Goal: Transaction & Acquisition: Purchase product/service

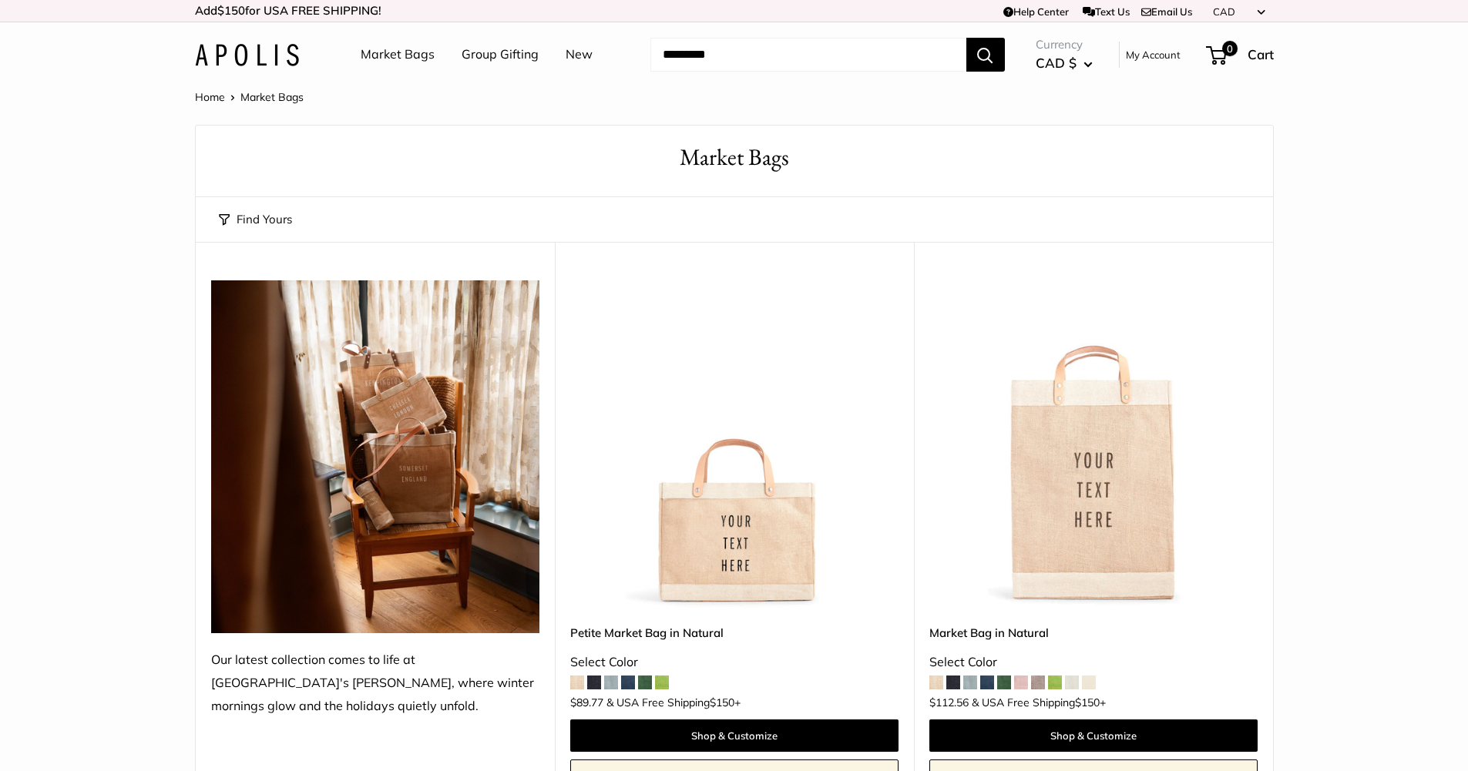
scroll to position [188, 0]
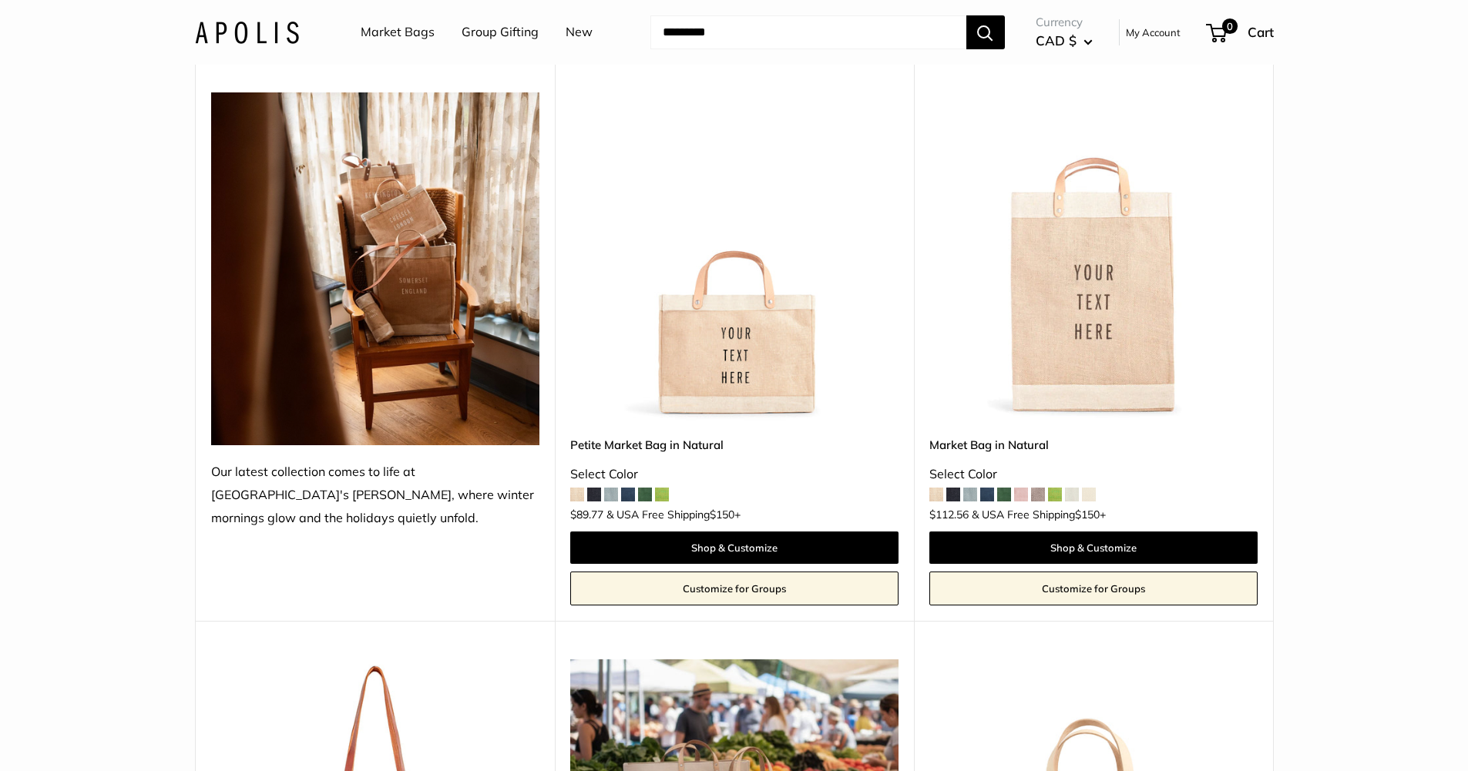
click at [659, 442] on link "Petite Market Bag in Natural" at bounding box center [734, 445] width 328 height 18
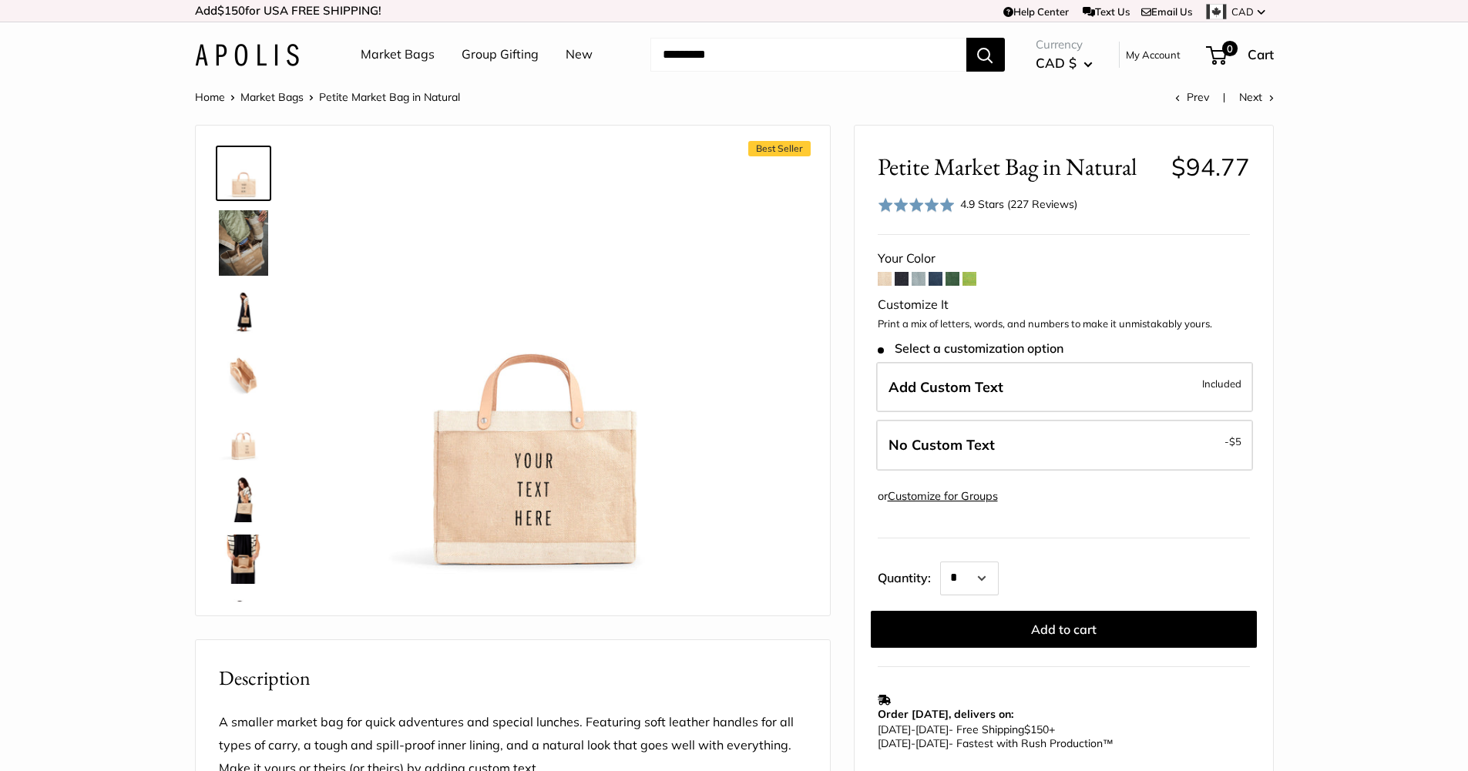
click at [249, 309] on img at bounding box center [243, 312] width 49 height 49
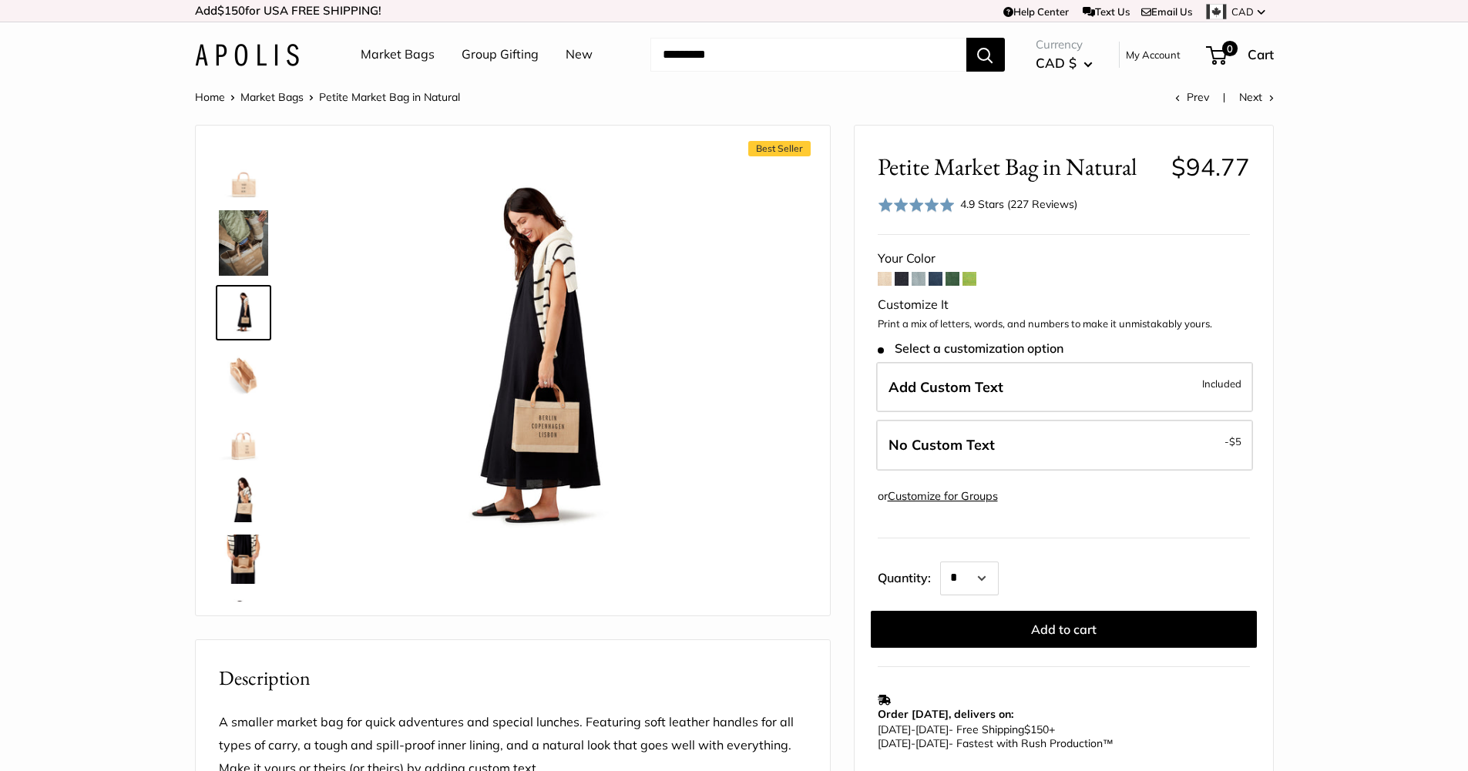
click at [970, 274] on span at bounding box center [969, 279] width 14 height 14
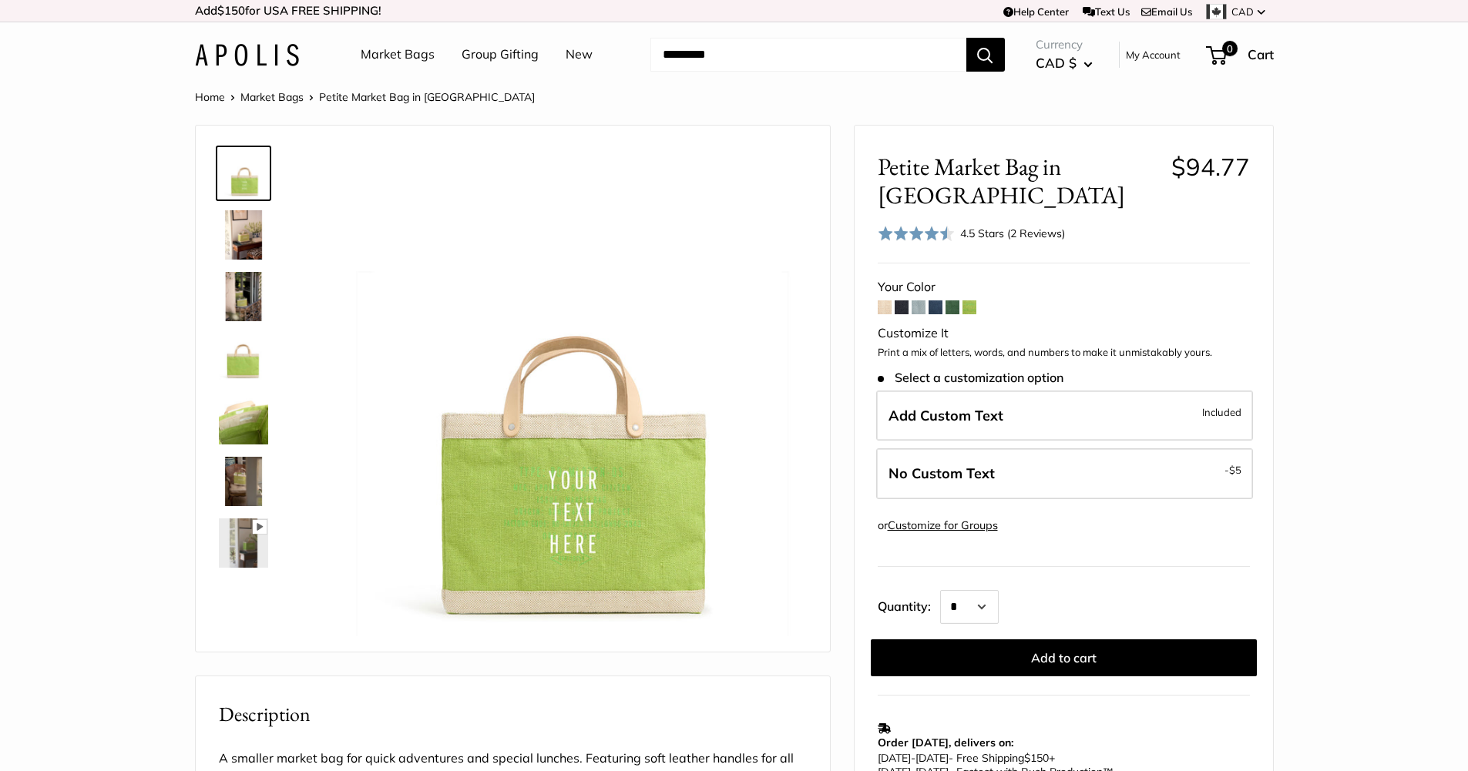
click at [890, 303] on span at bounding box center [884, 307] width 14 height 14
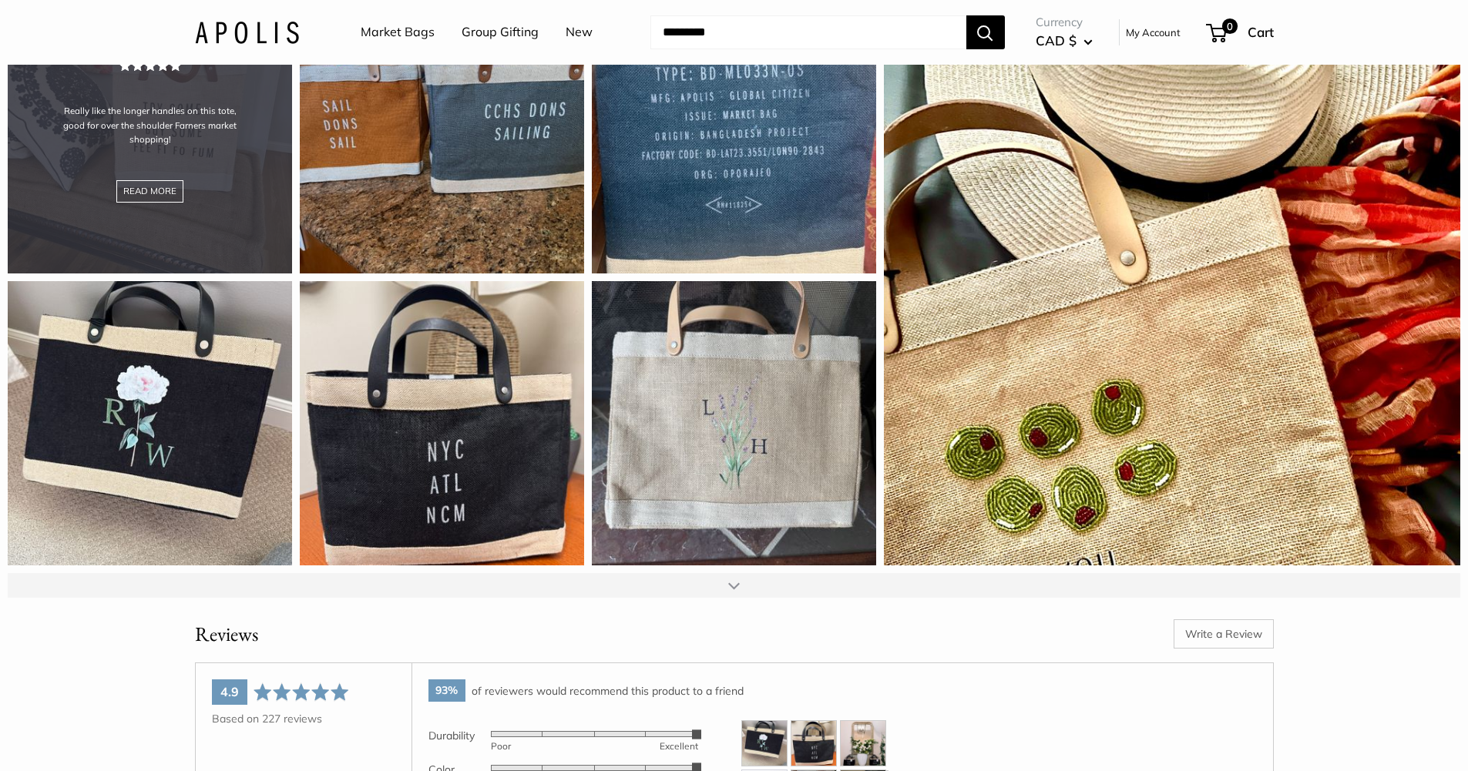
scroll to position [2072, 0]
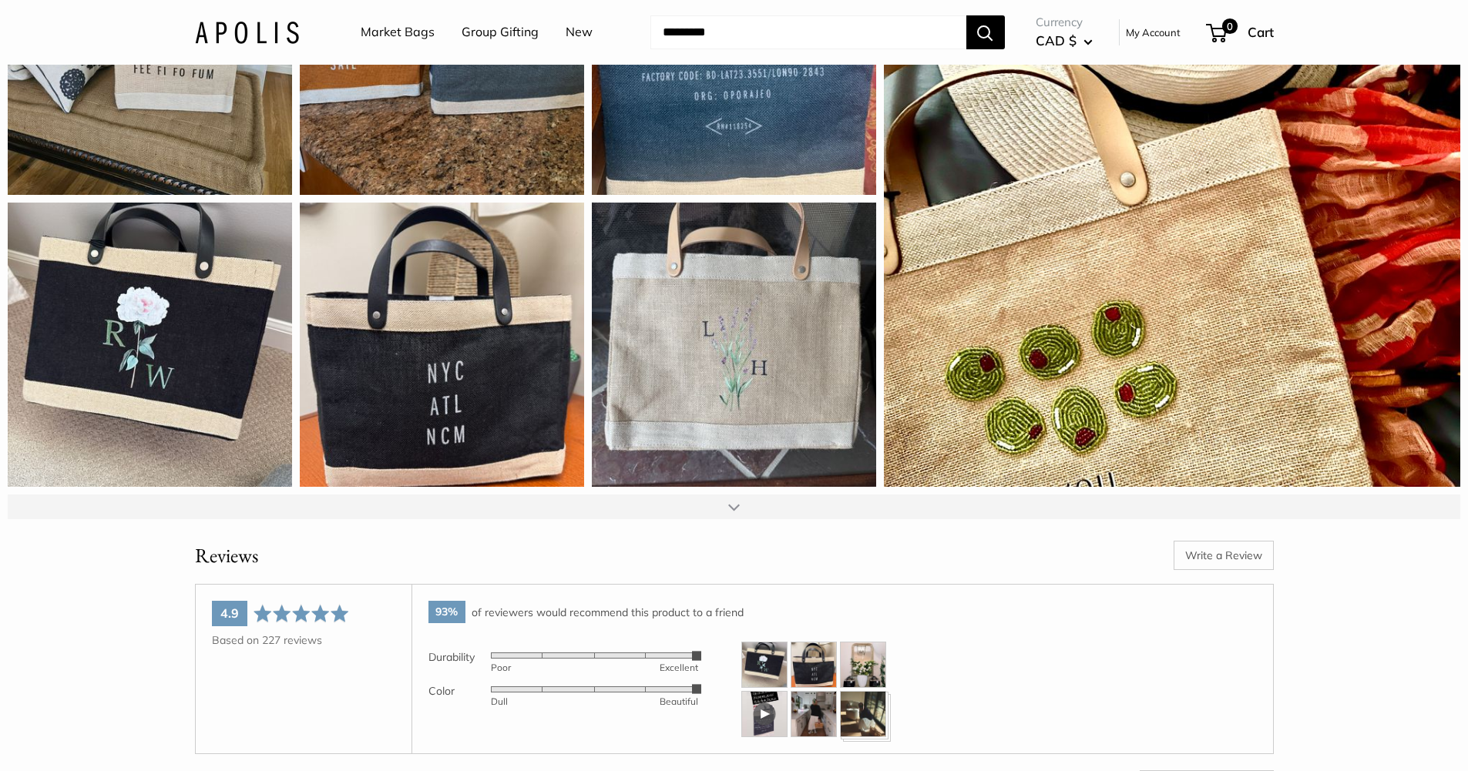
click at [729, 513] on div at bounding box center [734, 507] width 12 height 12
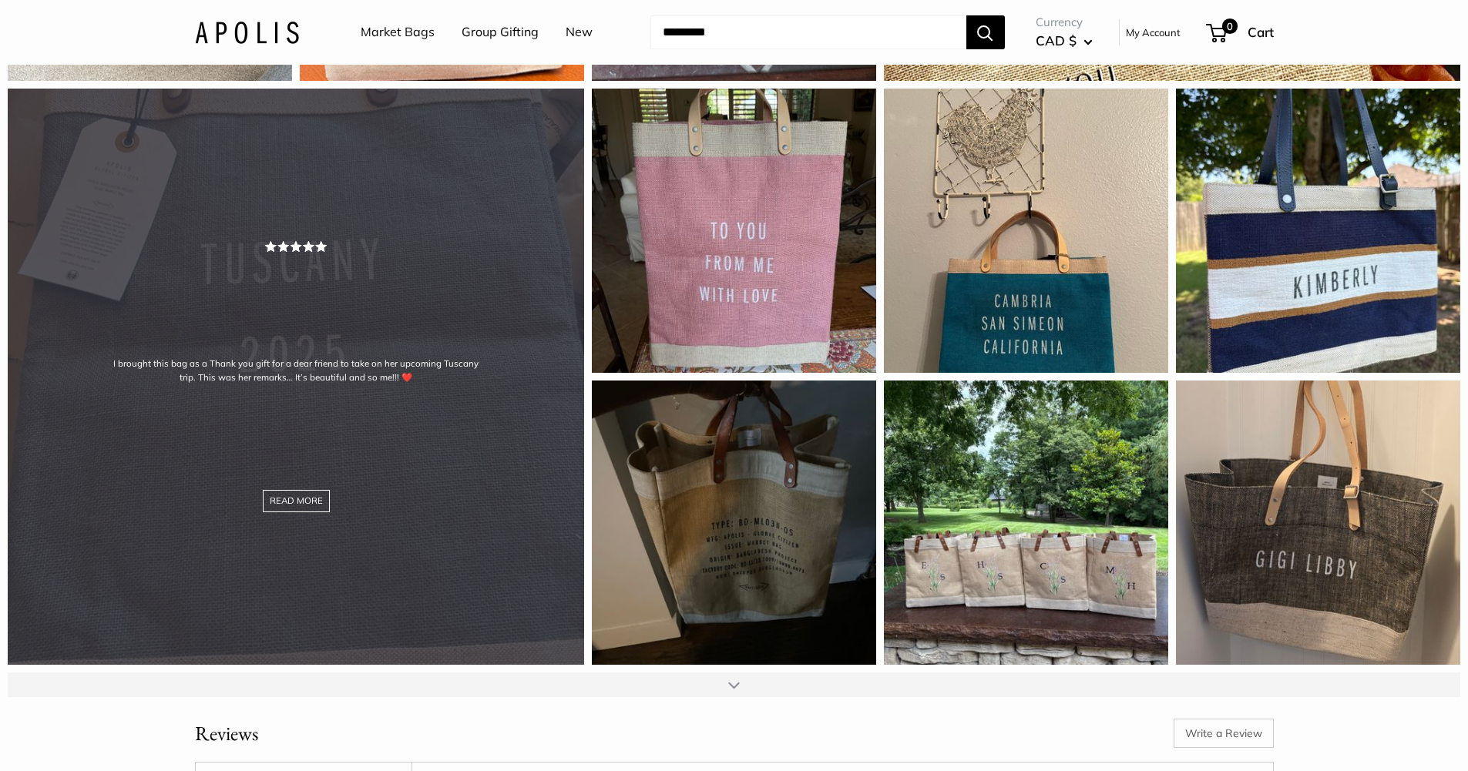
scroll to position [2667, 0]
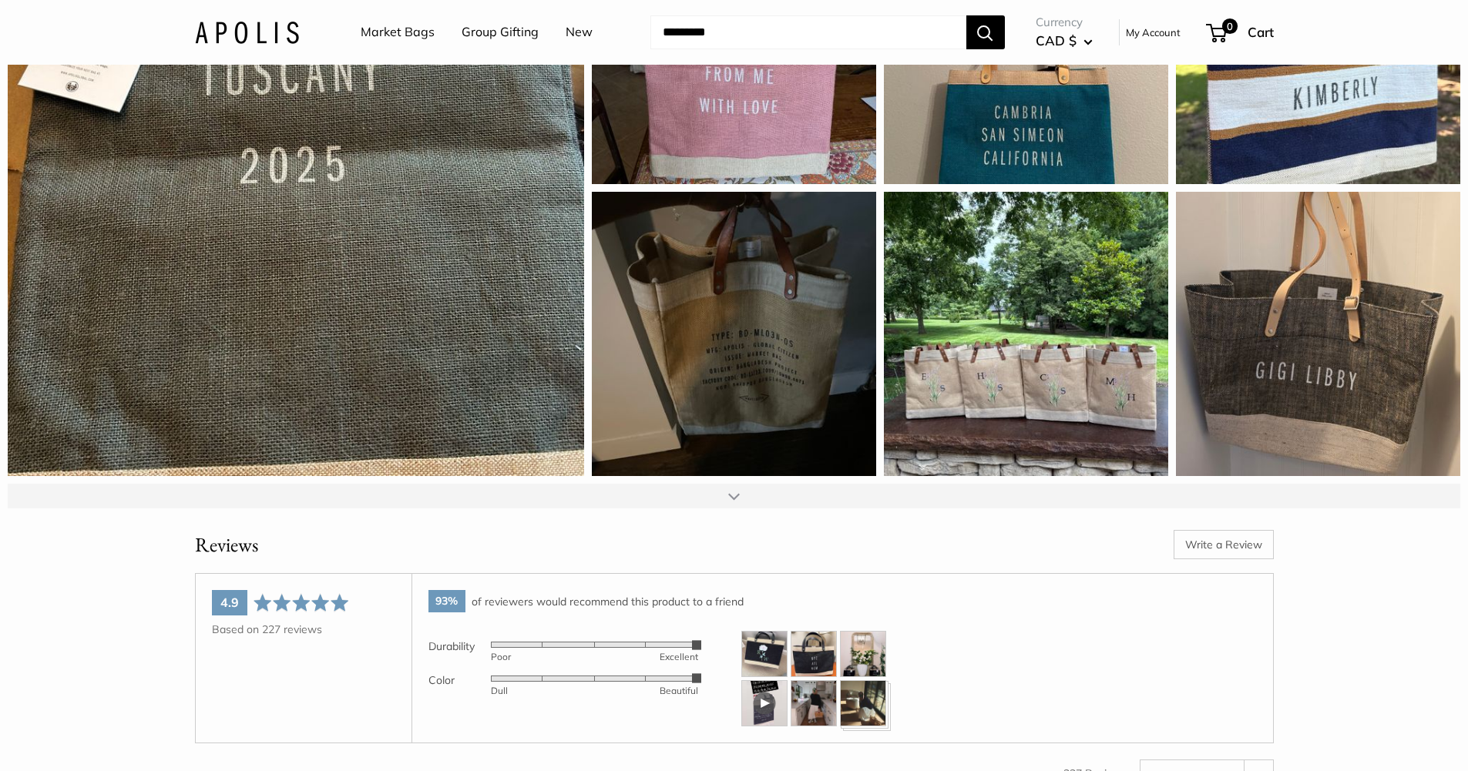
click at [732, 502] on div at bounding box center [734, 496] width 12 height 12
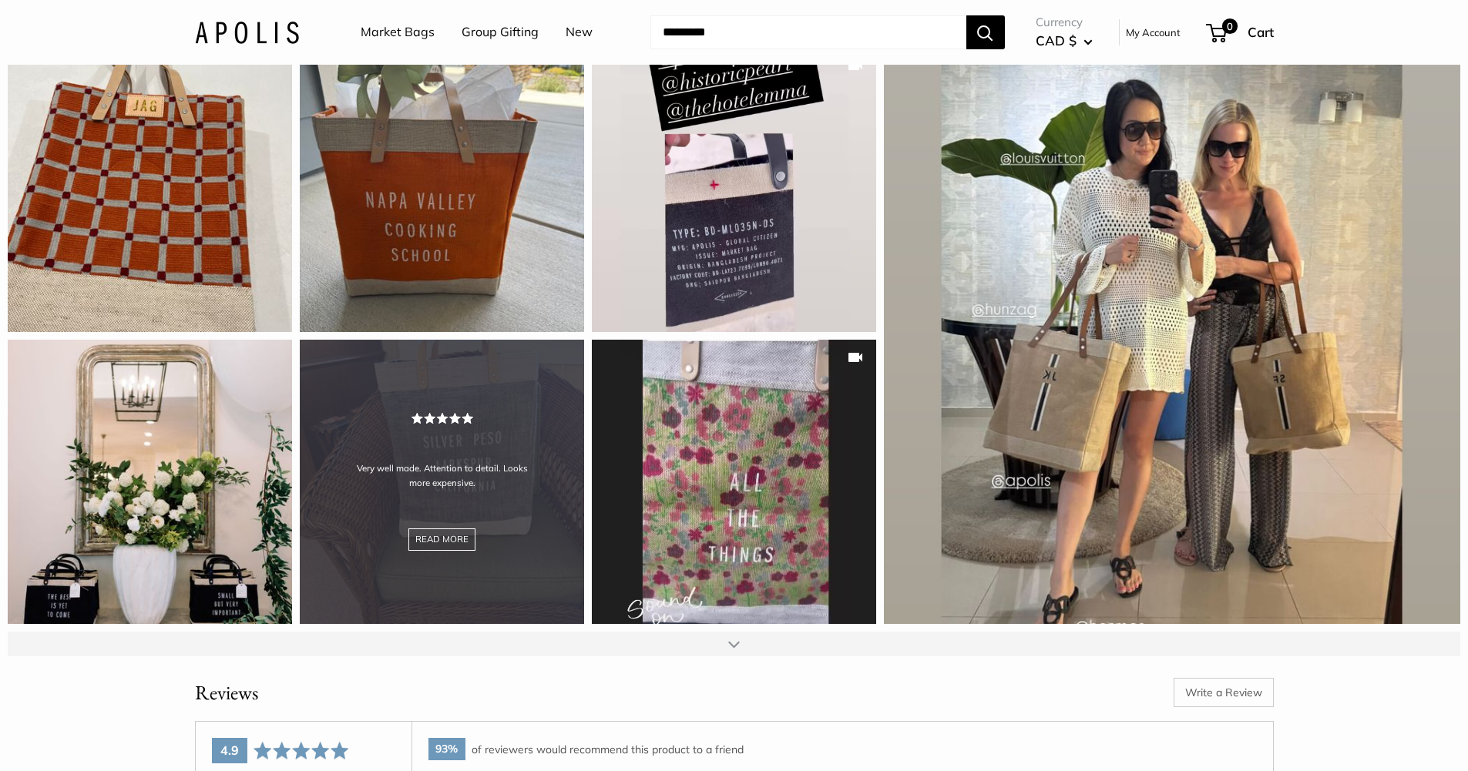
scroll to position [3344, 0]
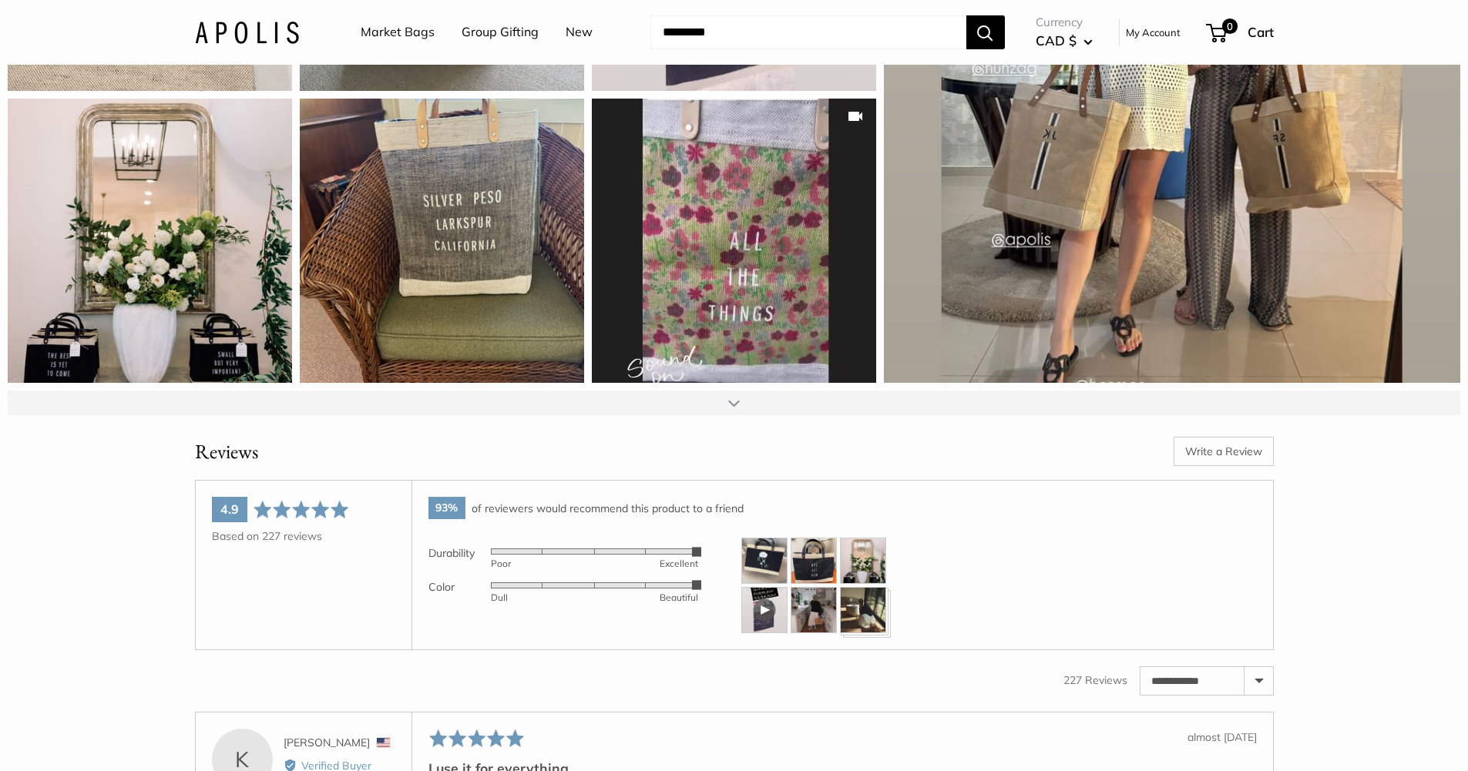
click at [732, 415] on div at bounding box center [734, 403] width 1452 height 25
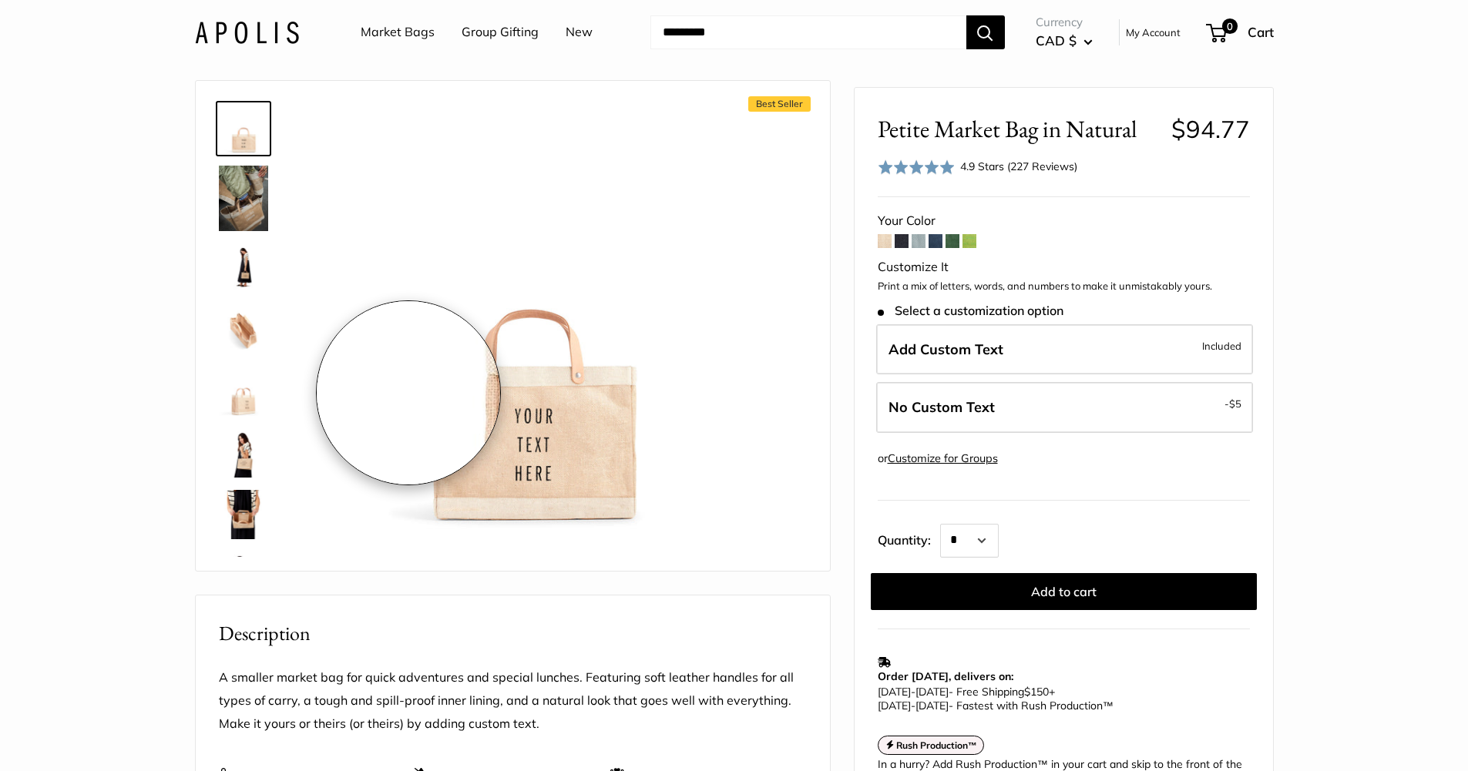
scroll to position [0, 0]
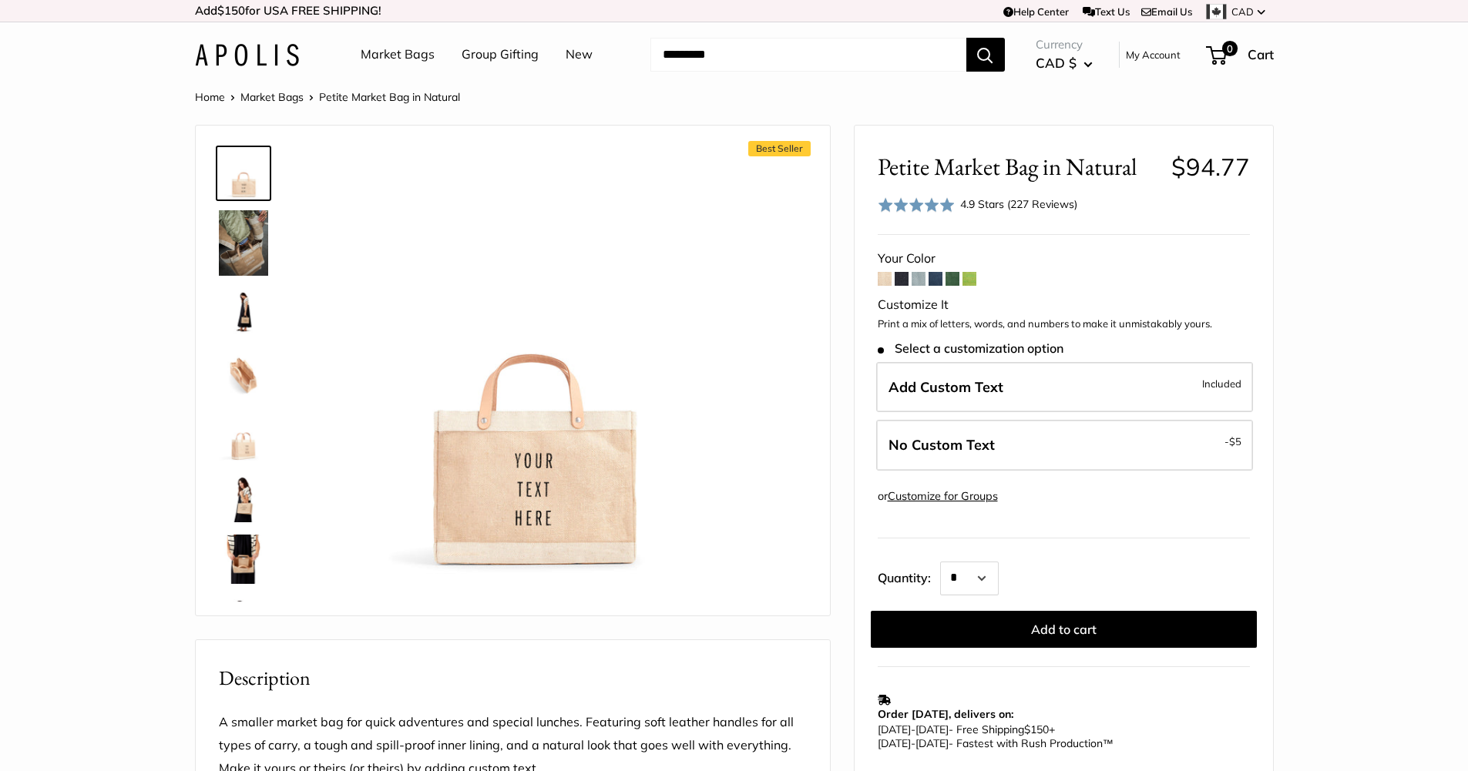
click at [682, 57] on input "Search..." at bounding box center [808, 55] width 316 height 34
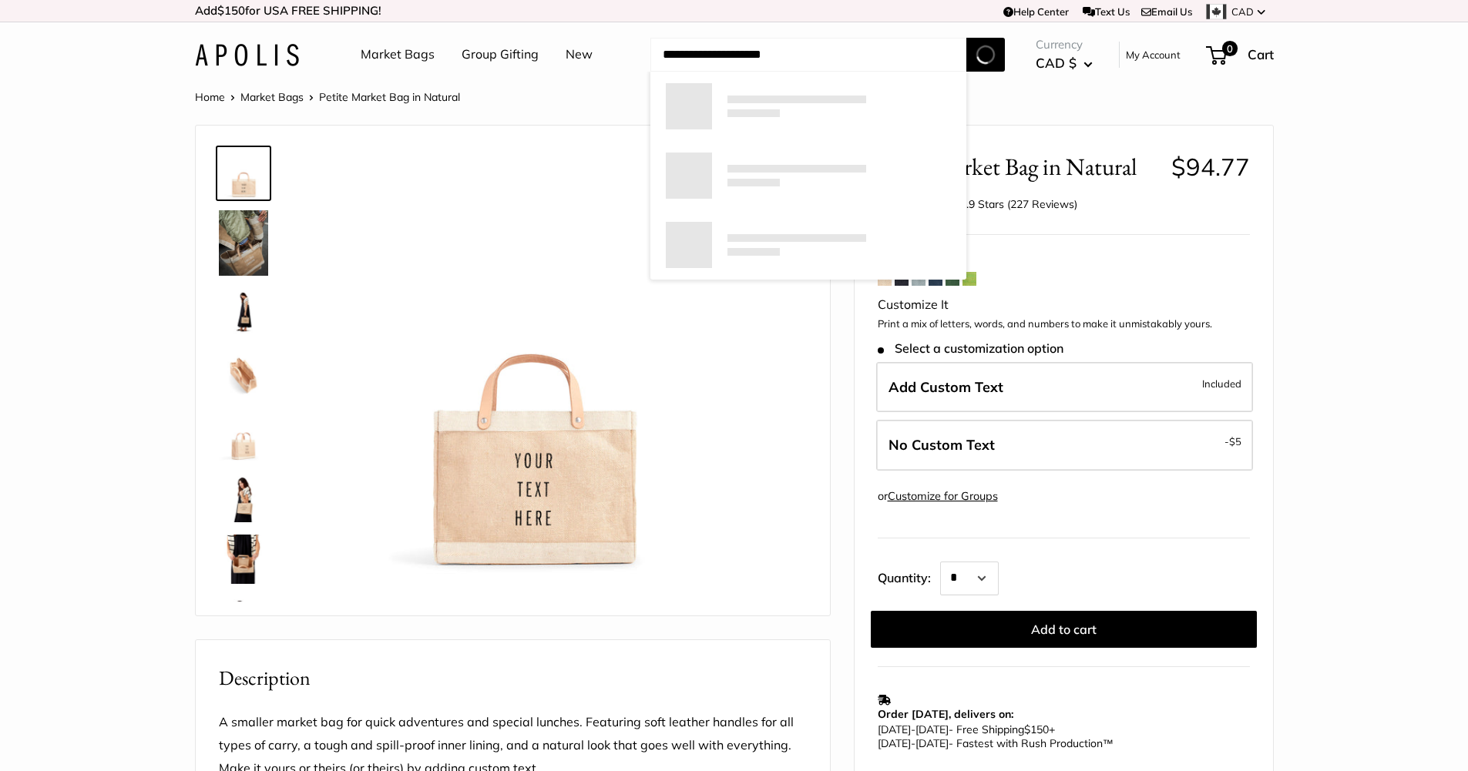
type input "**********"
click at [986, 54] on button "Search" at bounding box center [985, 55] width 39 height 34
click at [170, 348] on div "Home Market Bags Petite Market Bag in Natural Best Seller Spacious inner area w…" at bounding box center [734, 731] width 1140 height 1289
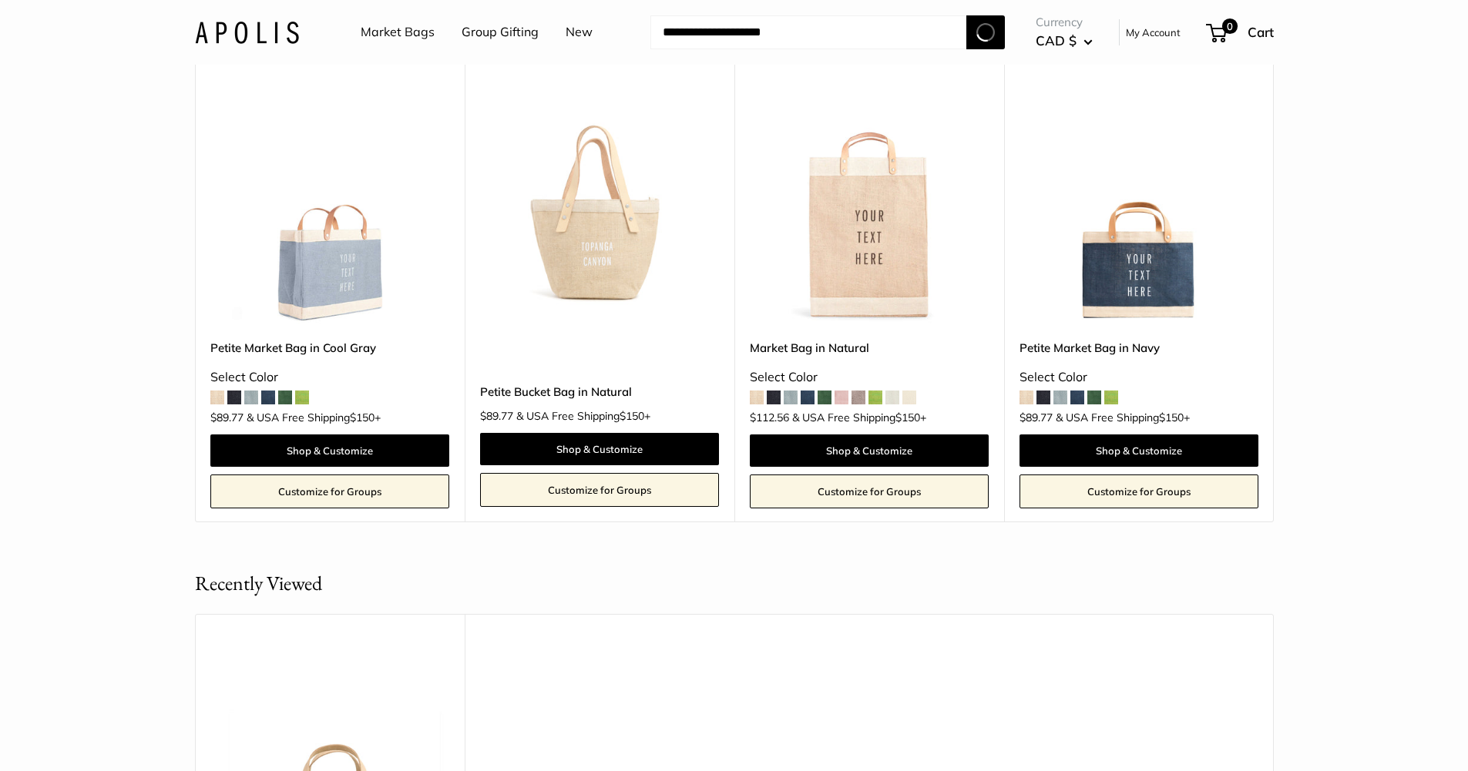
scroll to position [5824, 0]
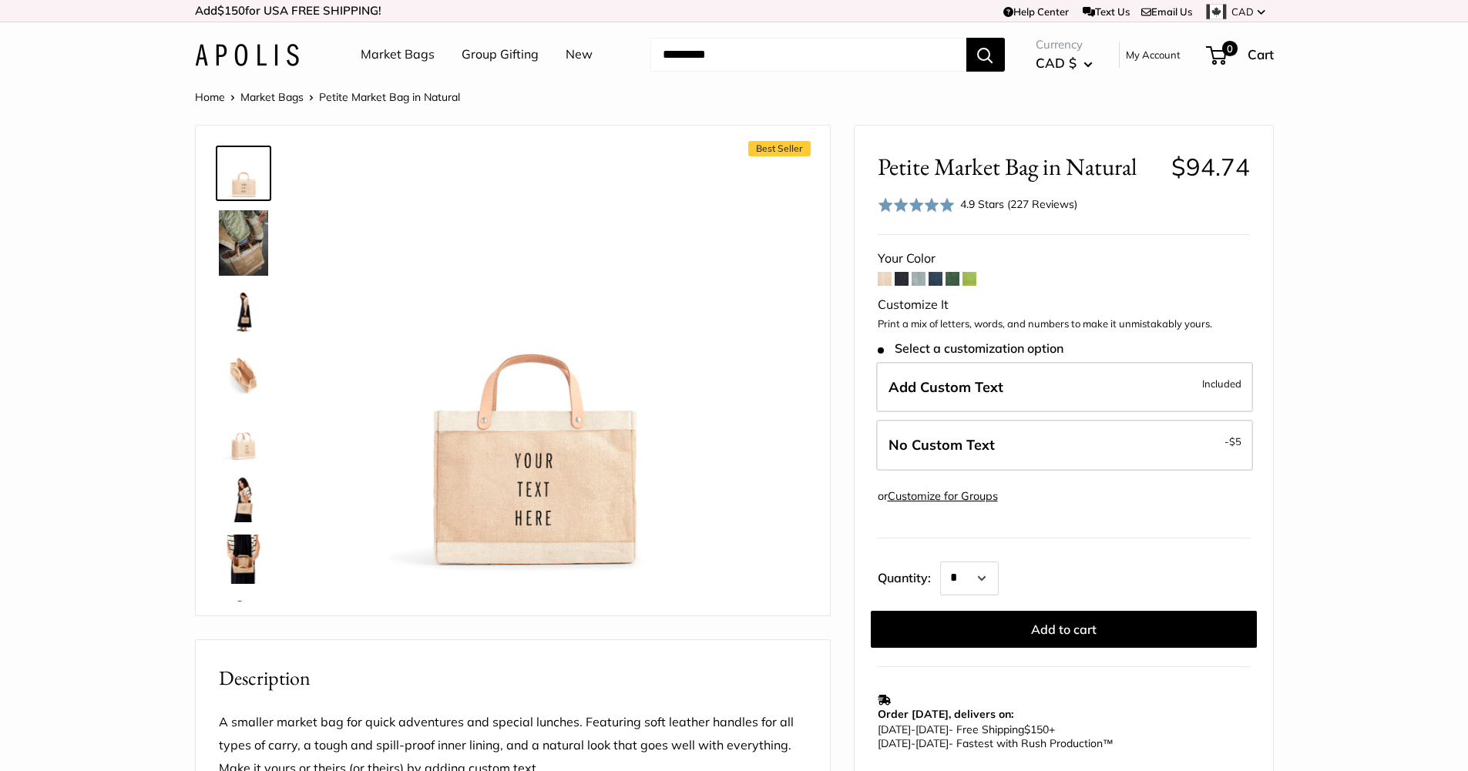
click at [529, 59] on link "Group Gifting" at bounding box center [499, 54] width 77 height 23
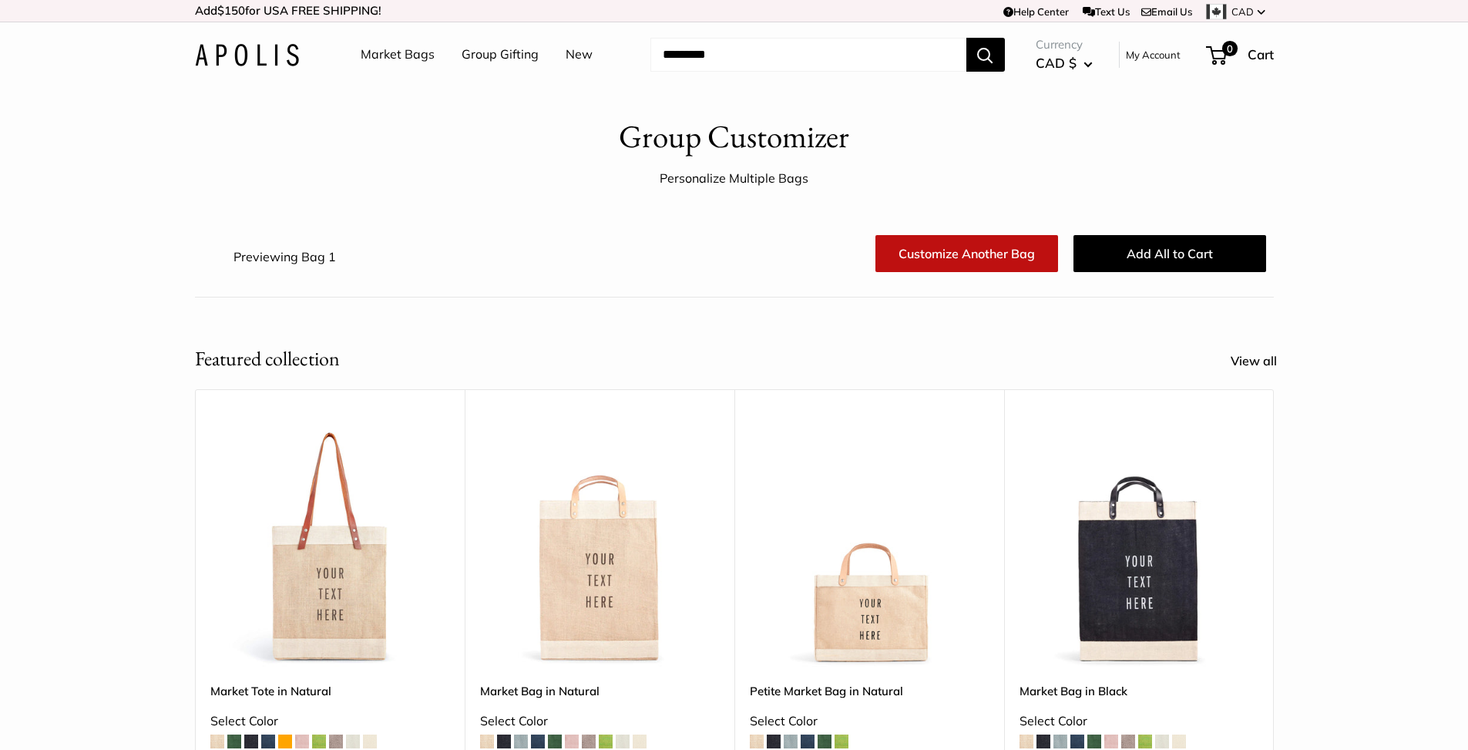
scroll to position [327, 0]
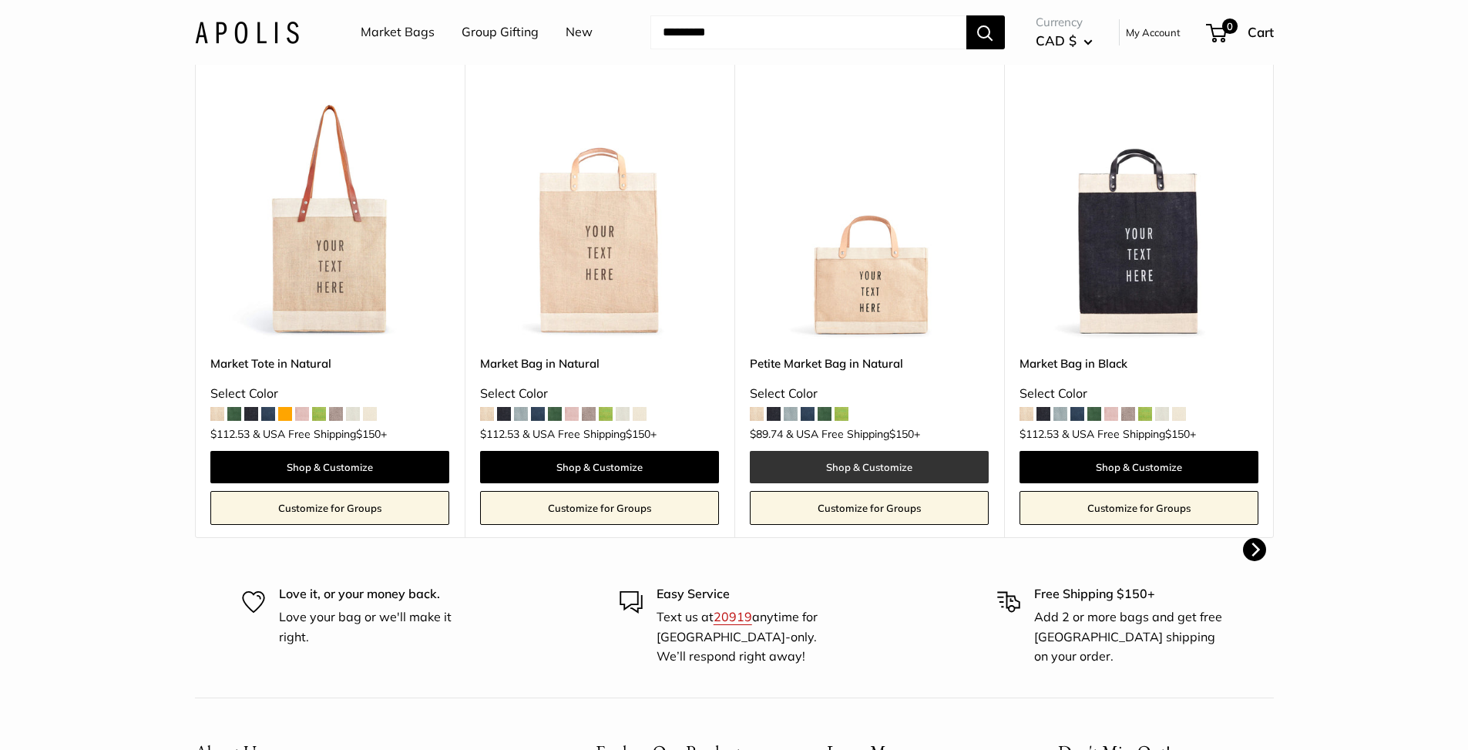
click at [852, 456] on link "Shop & Customize" at bounding box center [869, 467] width 239 height 32
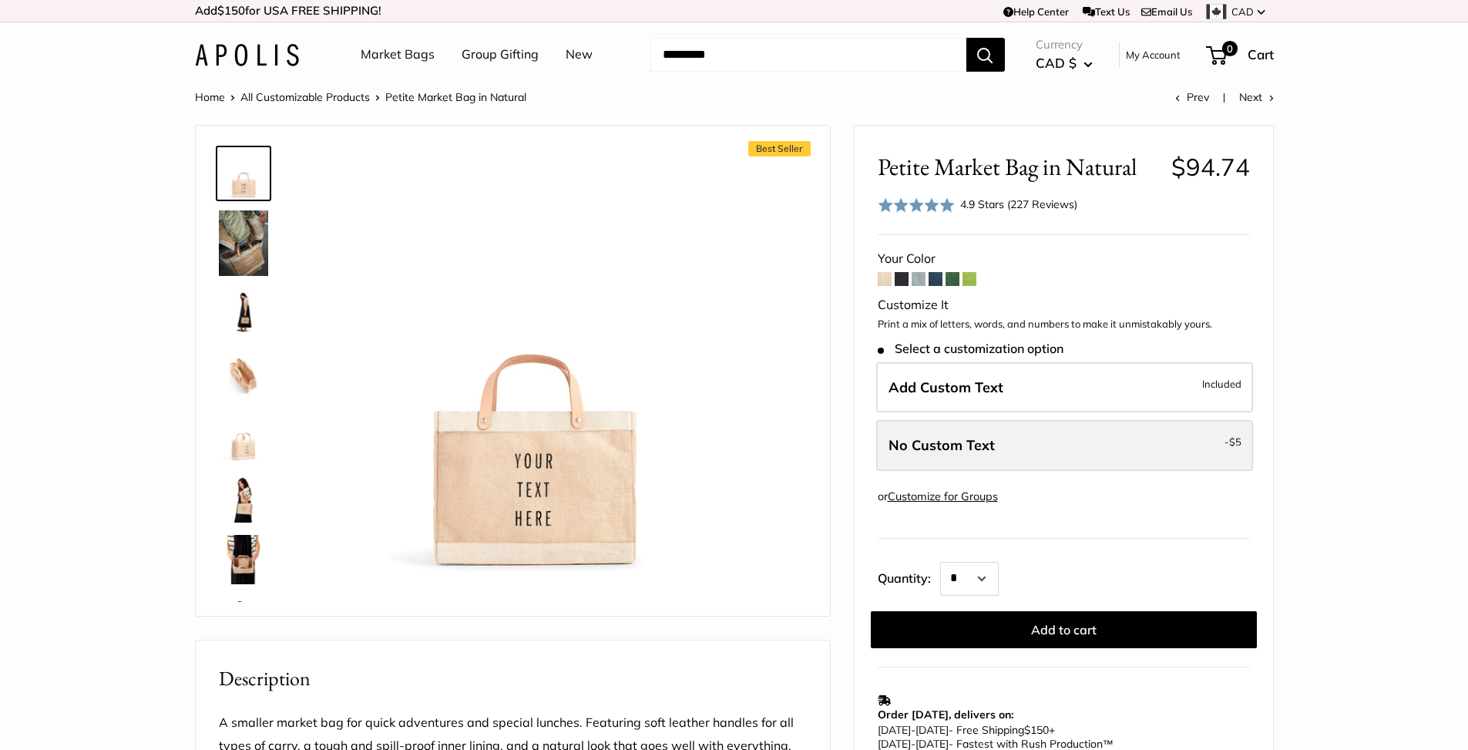
click at [934, 420] on label "No Custom Text - $5" at bounding box center [1064, 445] width 377 height 51
click at [857, 394] on div "Petite Market Bag in Natural $94.74 Rated 4.9 out of 5 4.9 Stars (227 Reviews) …" at bounding box center [1063, 520] width 418 height 789
click at [481, 57] on link "Group Gifting" at bounding box center [499, 54] width 77 height 23
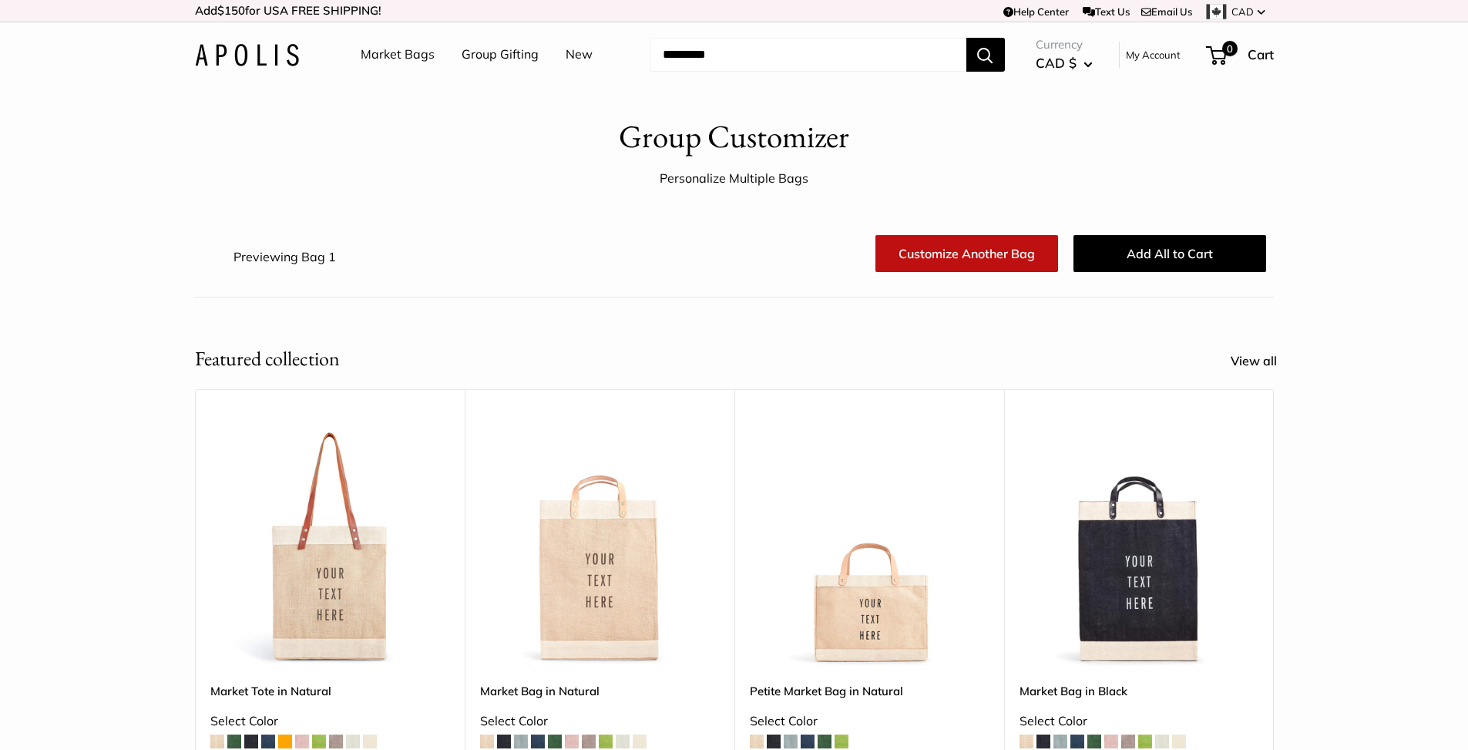
scroll to position [395, 0]
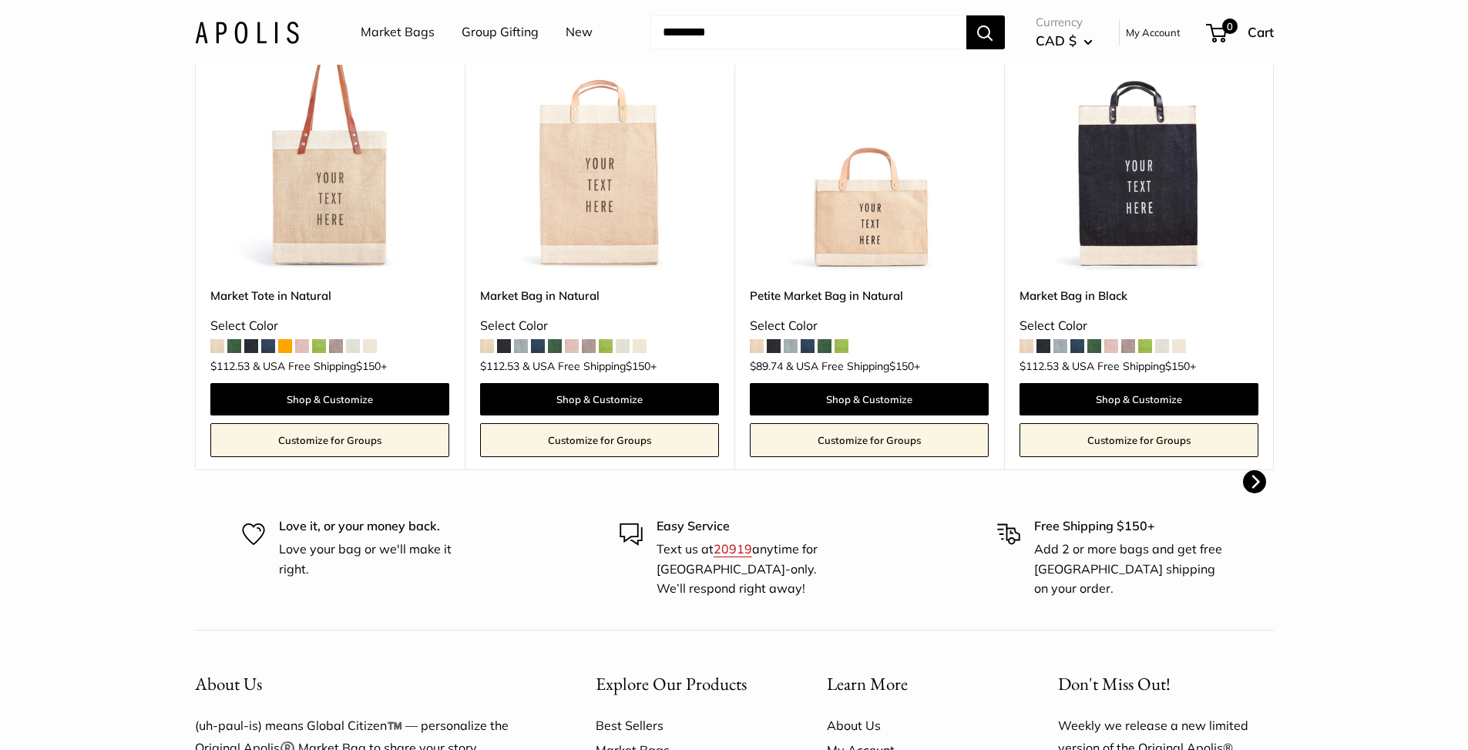
click at [785, 425] on link "Customize for Groups" at bounding box center [869, 440] width 239 height 34
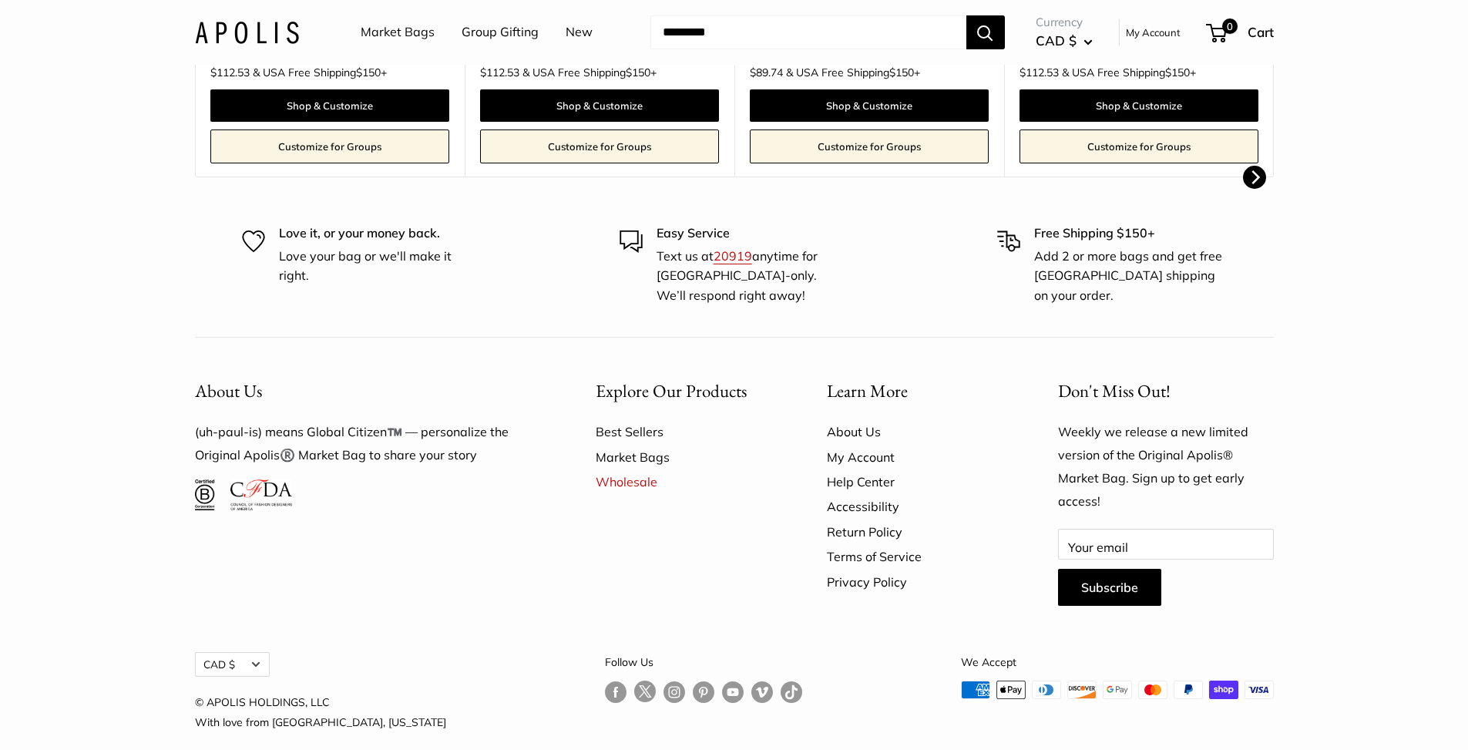
scroll to position [867, 0]
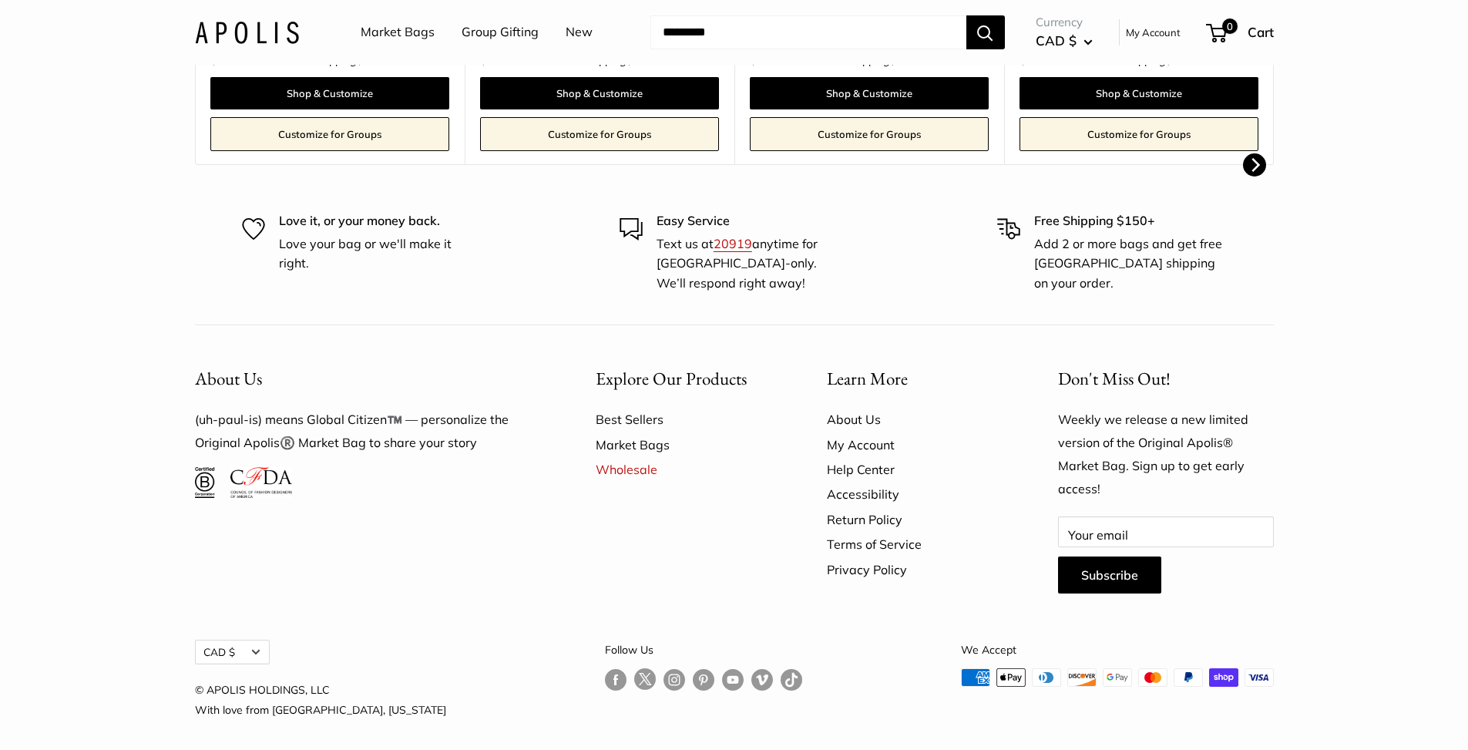
click at [144, 336] on footer "About Us (uh-paul-is) means Global Citizen™️ — personalize the Original Apolis®…" at bounding box center [734, 541] width 1468 height 434
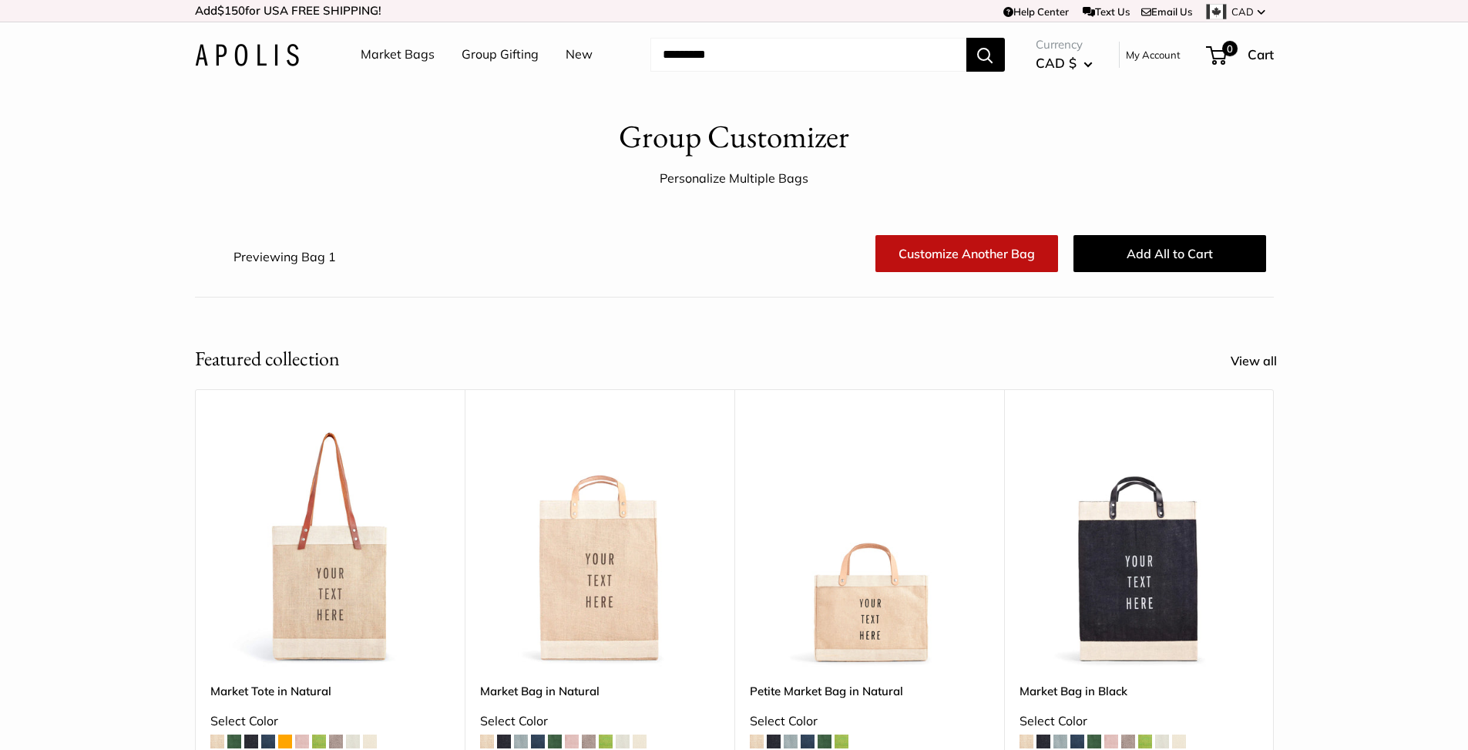
scroll to position [395, 0]
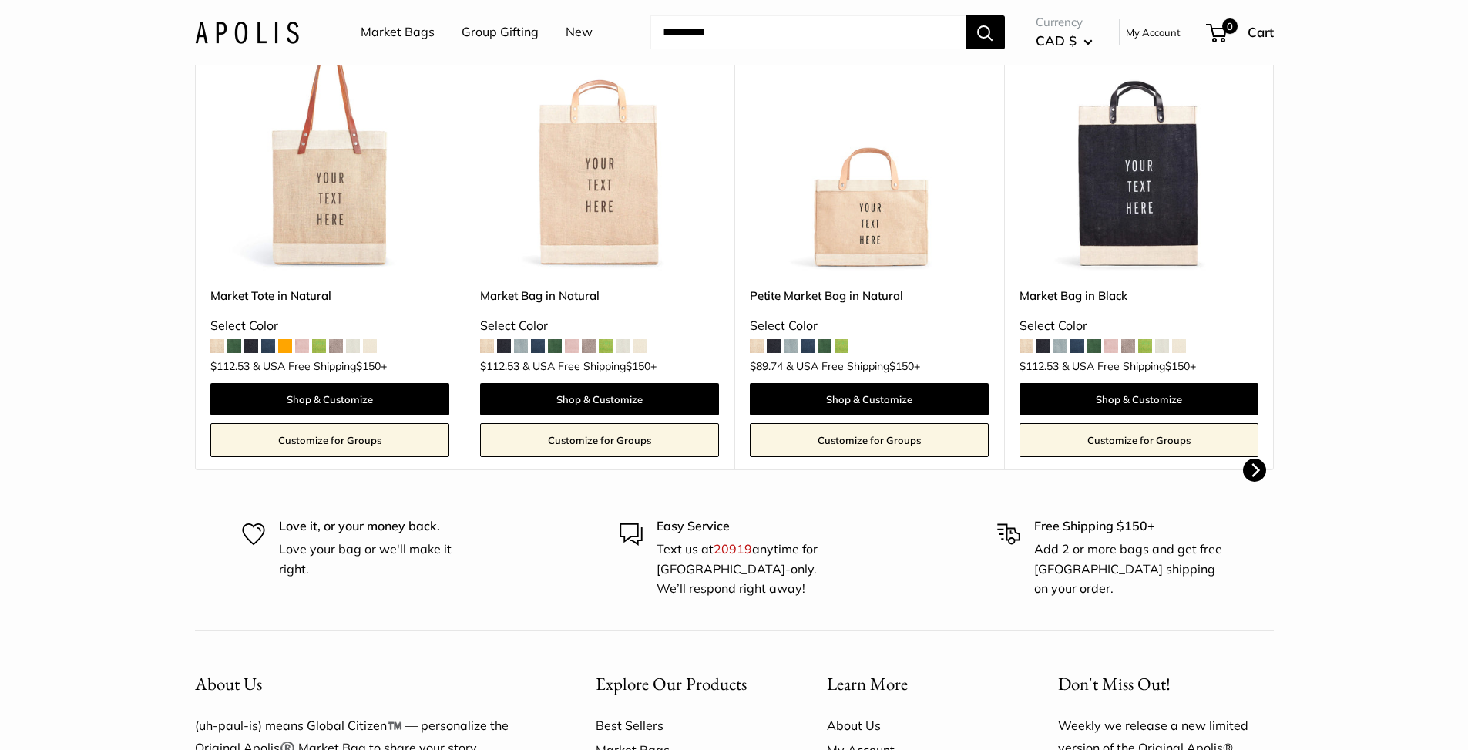
click at [1068, 46] on span "CAD $" at bounding box center [1055, 40] width 41 height 16
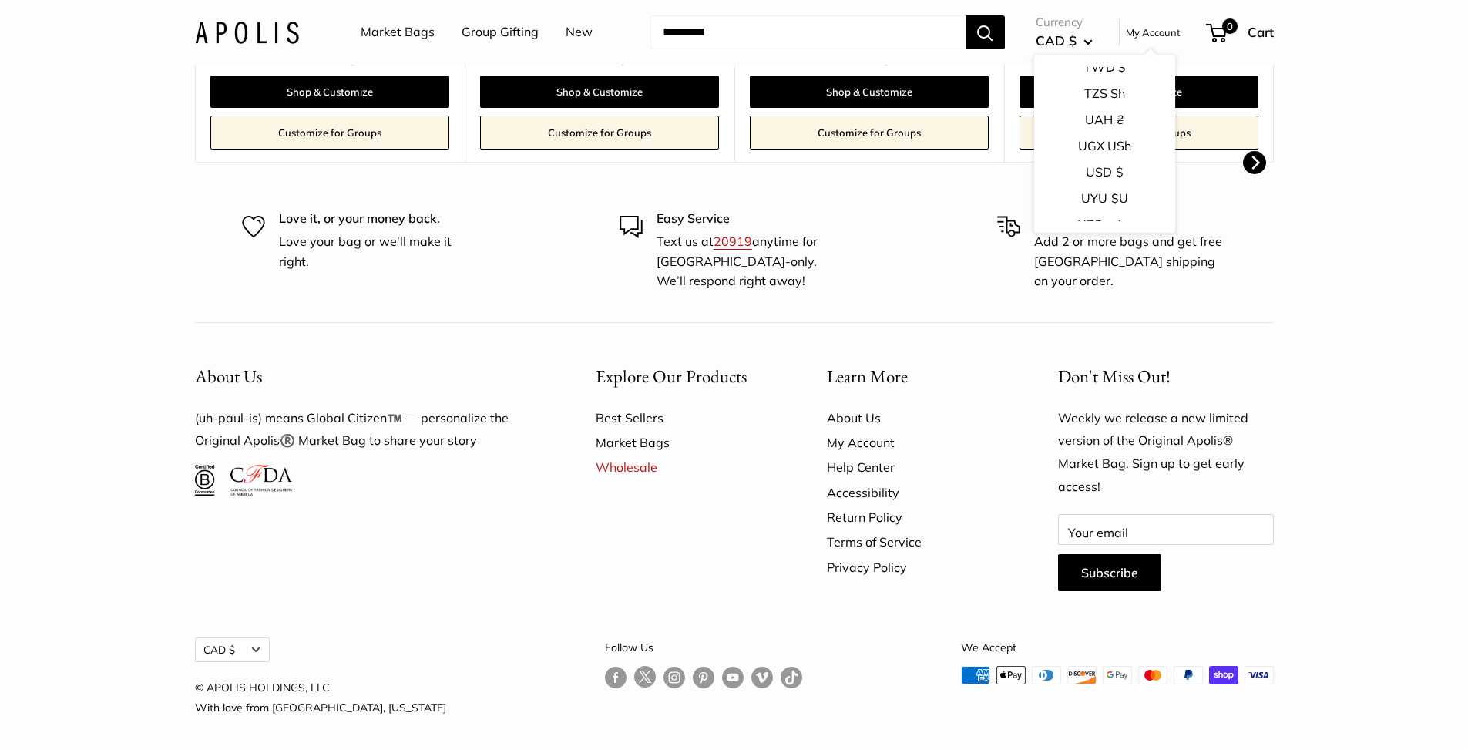
scroll to position [2405, 0]
click at [1089, 169] on button "USD $" at bounding box center [1103, 182] width 141 height 26
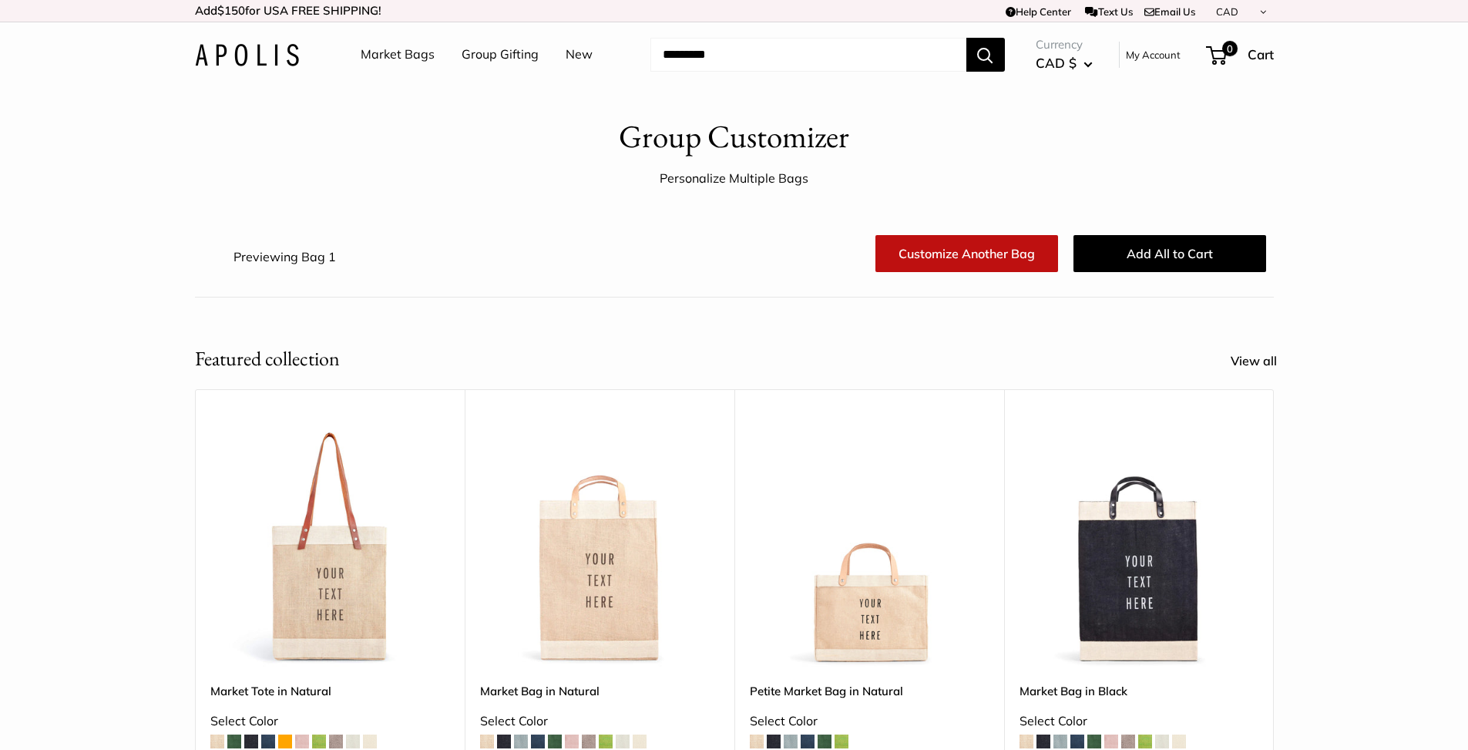
scroll to position [178, 0]
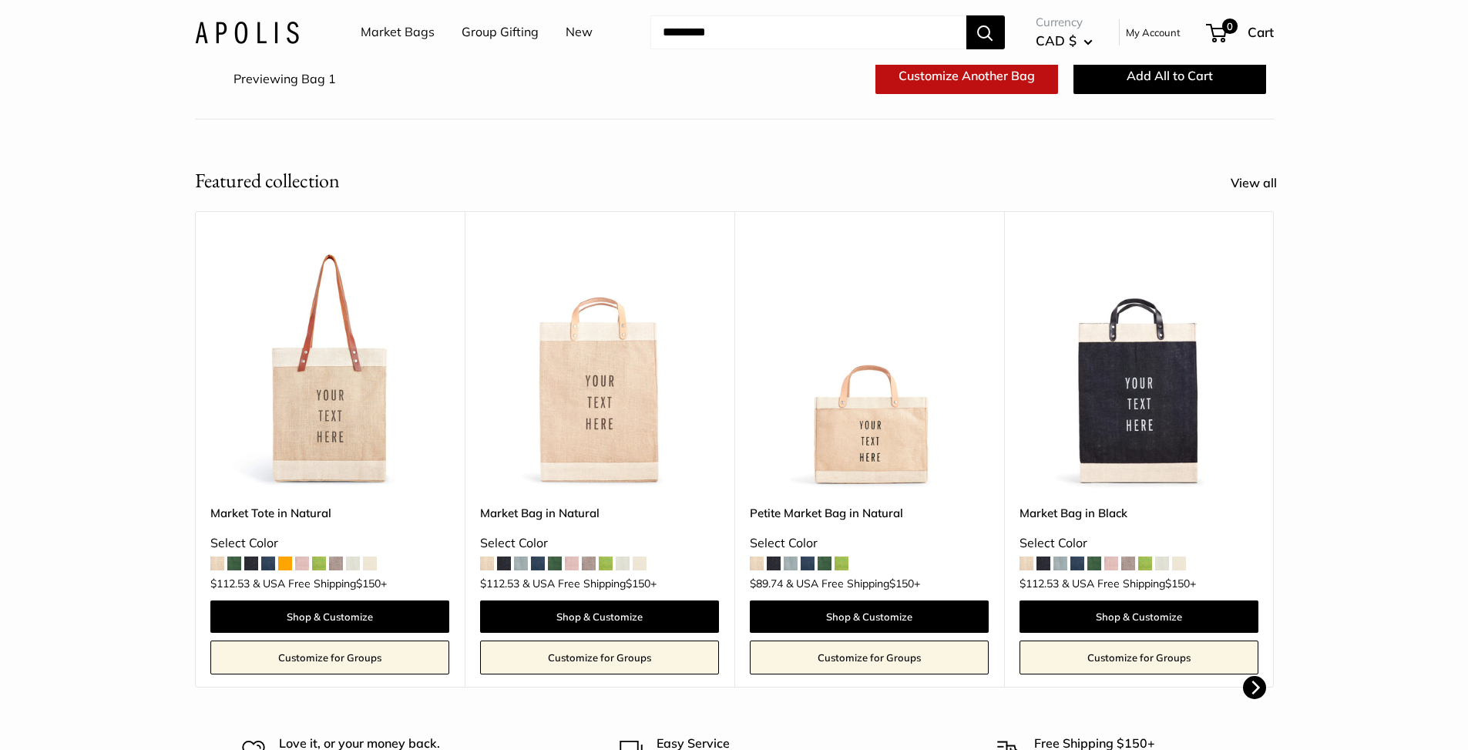
click at [1079, 40] on button "CAD $" at bounding box center [1063, 41] width 57 height 25
click at [1055, 42] on span "CAD $" at bounding box center [1055, 40] width 41 height 16
click at [925, 220] on div "Upgrade: Next Day Fulfillment Customizable Text Sturdy & Spill Resistant Best S…" at bounding box center [869, 450] width 270 height 478
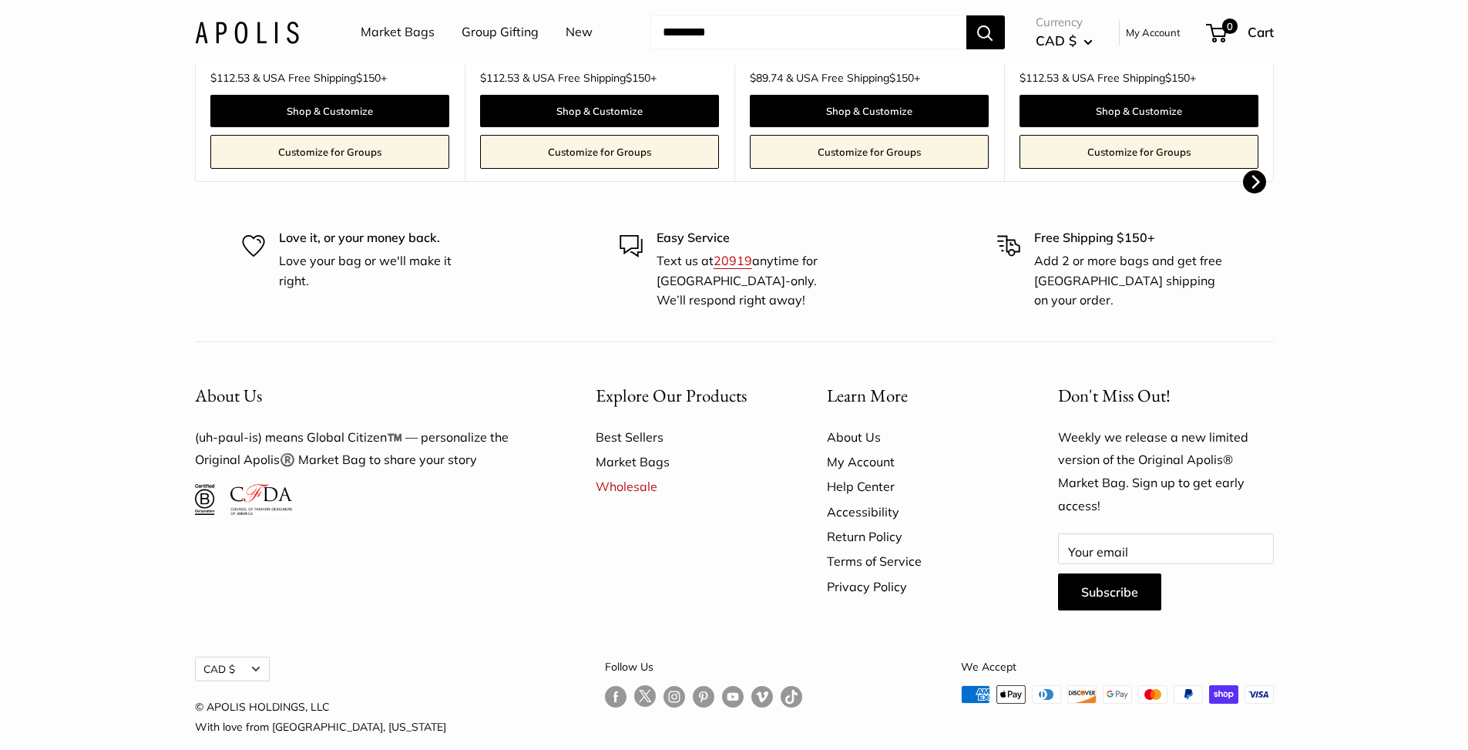
scroll to position [703, 0]
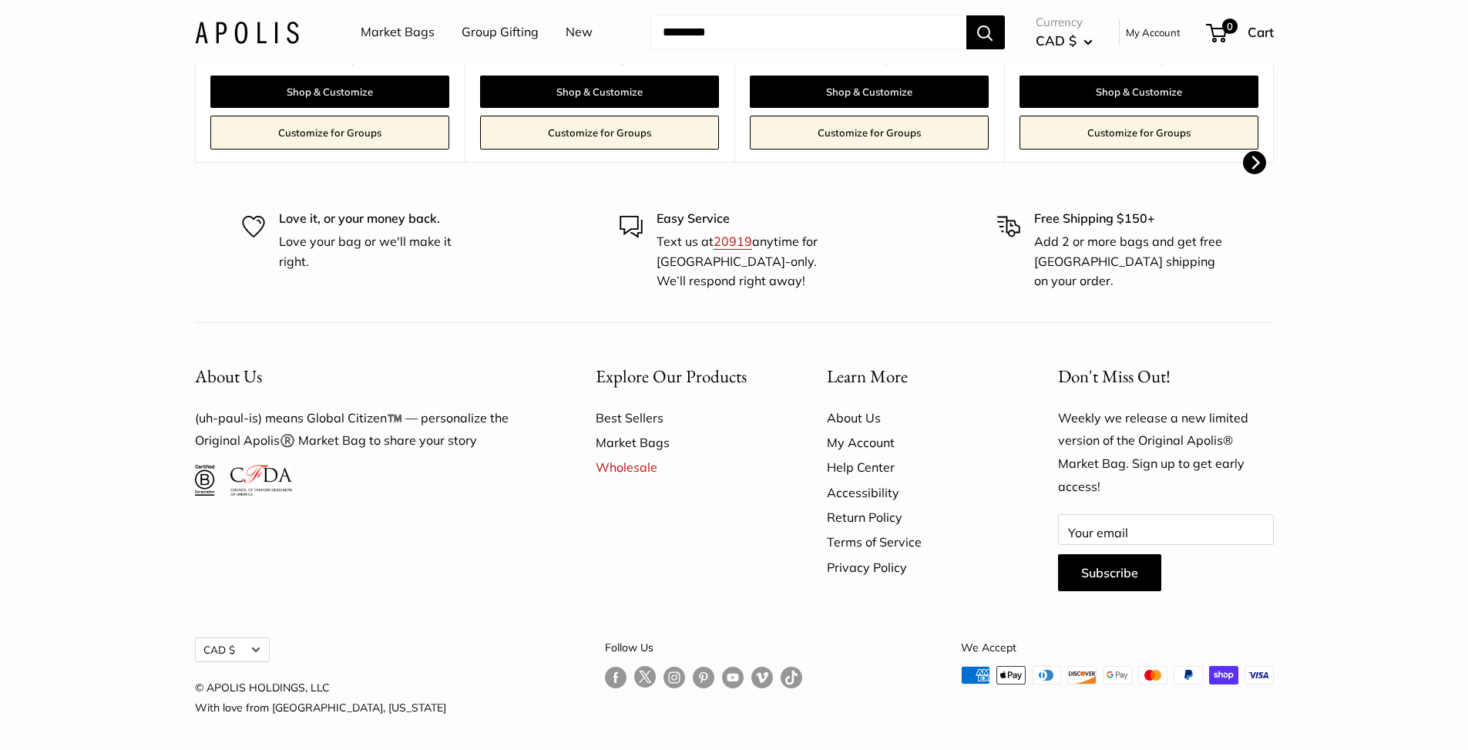
click at [655, 412] on link "Best Sellers" at bounding box center [683, 417] width 177 height 25
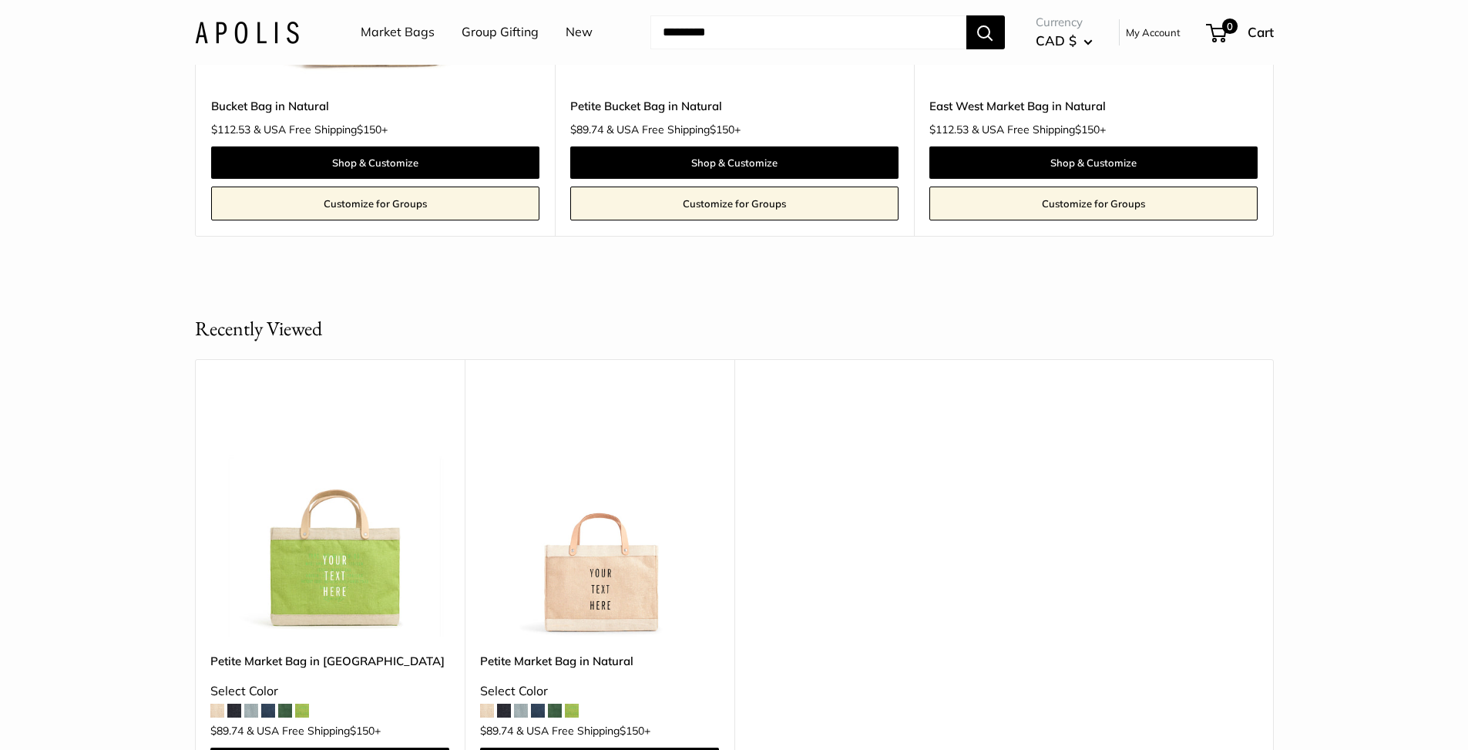
scroll to position [1510, 0]
